Goal: Task Accomplishment & Management: Manage account settings

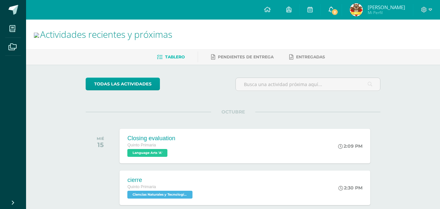
click at [334, 7] on link "2" at bounding box center [331, 10] width 21 height 20
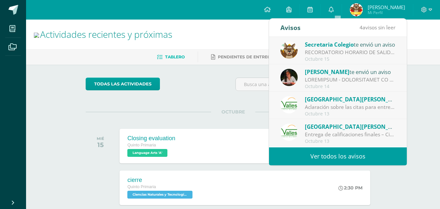
click at [362, 158] on link "Ver todos los avisos" at bounding box center [338, 156] width 138 height 18
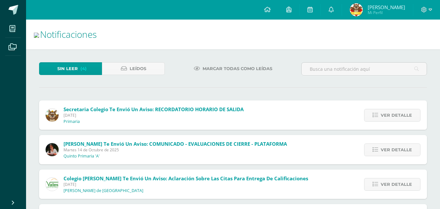
click at [258, 65] on span "Marcar todas como leídas" at bounding box center [238, 69] width 70 height 12
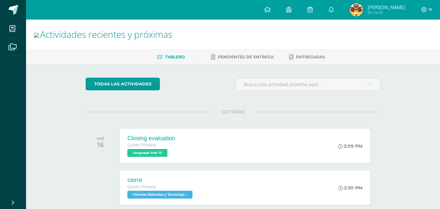
click at [376, 12] on span "Mi Perfil" at bounding box center [386, 13] width 37 height 6
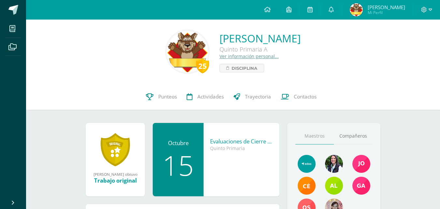
click at [220, 58] on link "Ver información personal..." at bounding box center [249, 56] width 59 height 6
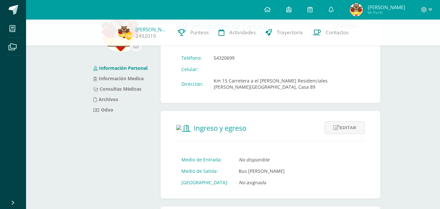
scroll to position [48, 0]
click at [107, 107] on link "Odoo" at bounding box center [104, 109] width 20 height 6
